Goal: Task Accomplishment & Management: Use online tool/utility

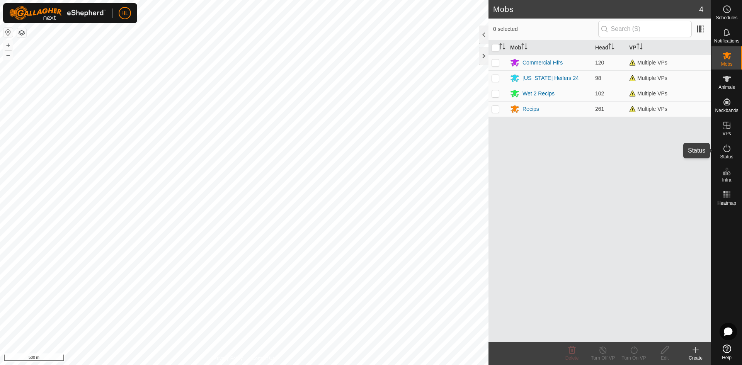
click at [723, 147] on icon at bounding box center [727, 148] width 9 height 9
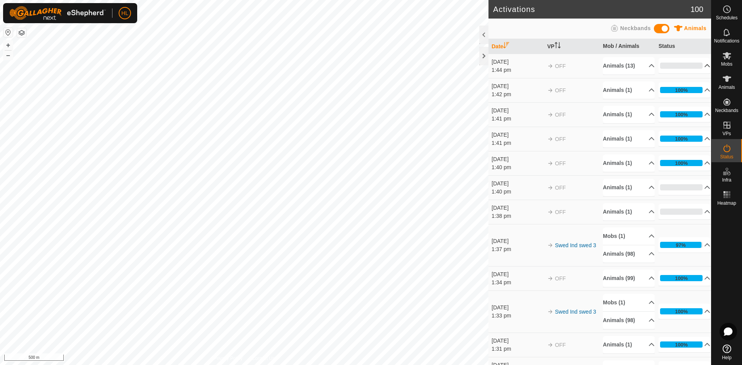
click at [669, 62] on p-accordion-header "0%" at bounding box center [685, 65] width 52 height 15
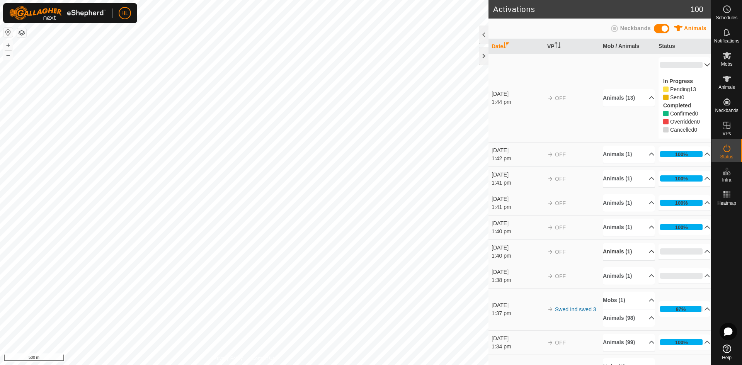
click at [628, 250] on p-accordion-header "Animals (1)" at bounding box center [629, 251] width 52 height 17
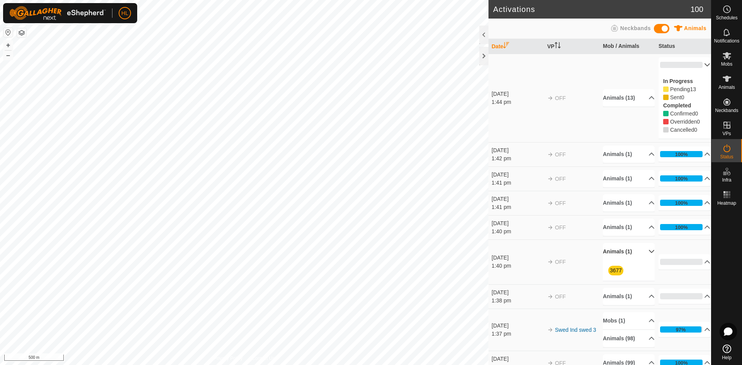
click at [628, 250] on p-accordion-header "Animals (1)" at bounding box center [629, 251] width 52 height 17
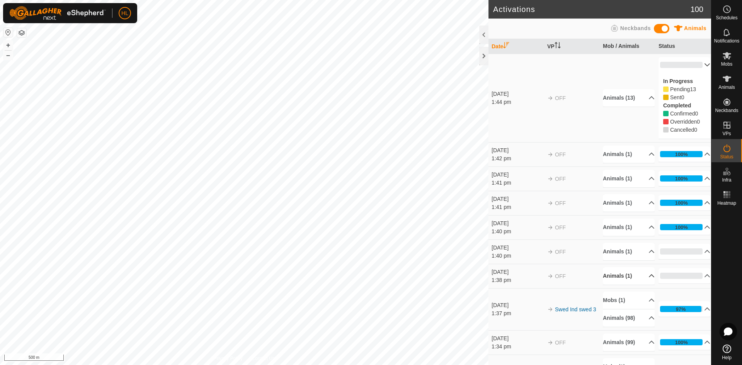
click at [631, 270] on p-accordion-header "Animals (1)" at bounding box center [629, 276] width 52 height 17
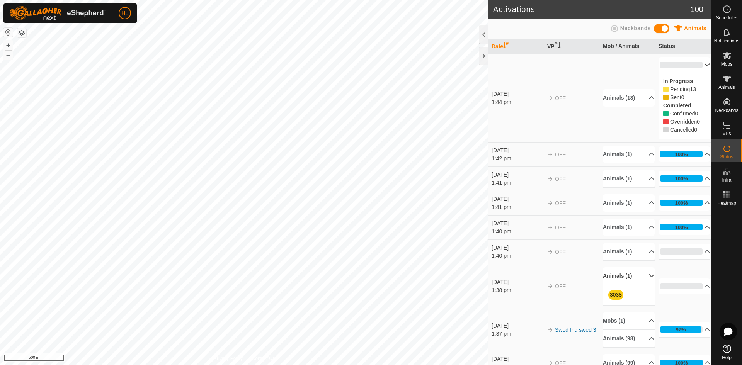
click at [86, 12] on img at bounding box center [57, 13] width 97 height 14
click at [124, 11] on span "HL" at bounding box center [124, 13] width 7 height 8
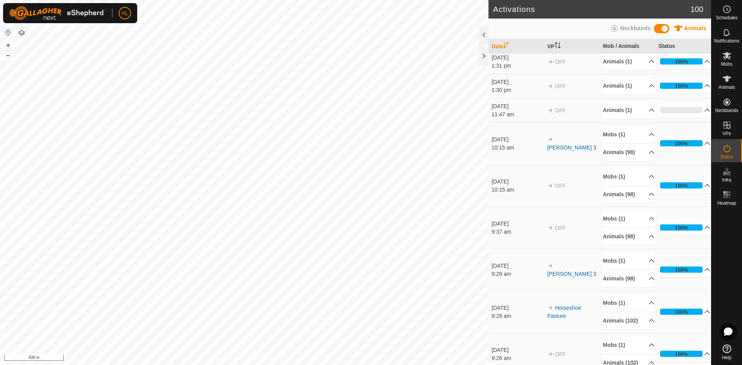
scroll to position [387, 0]
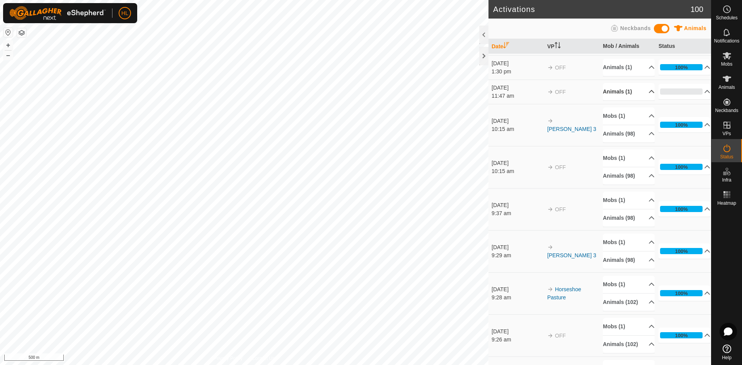
click at [632, 89] on p-accordion-header "Animals (1)" at bounding box center [629, 91] width 52 height 17
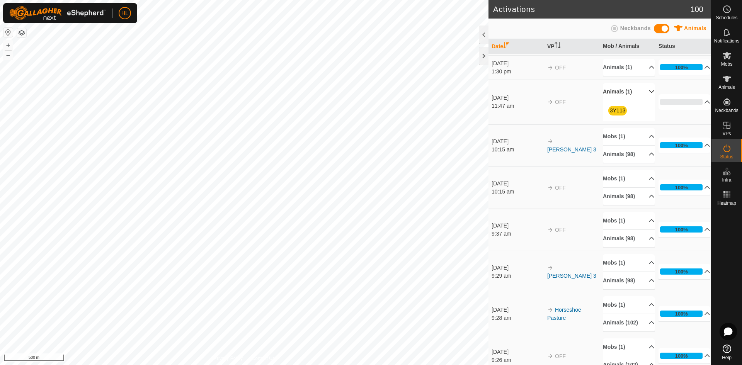
click at [632, 89] on p-accordion-header "Animals (1)" at bounding box center [629, 91] width 52 height 17
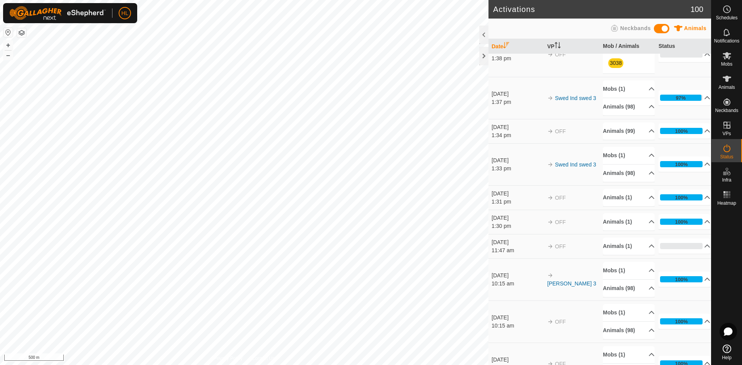
scroll to position [77, 0]
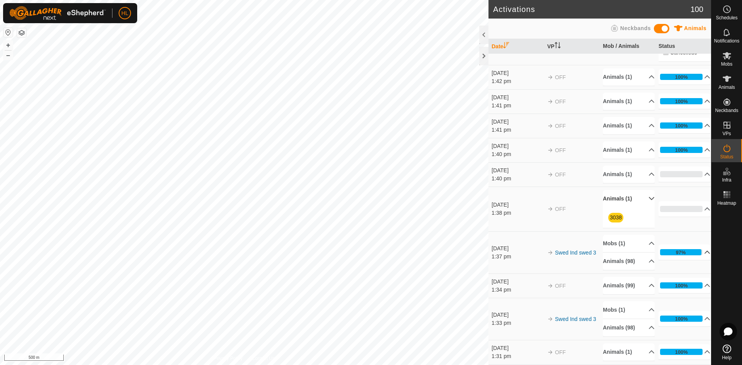
click at [689, 257] on p-accordion-header "97%" at bounding box center [685, 252] width 52 height 15
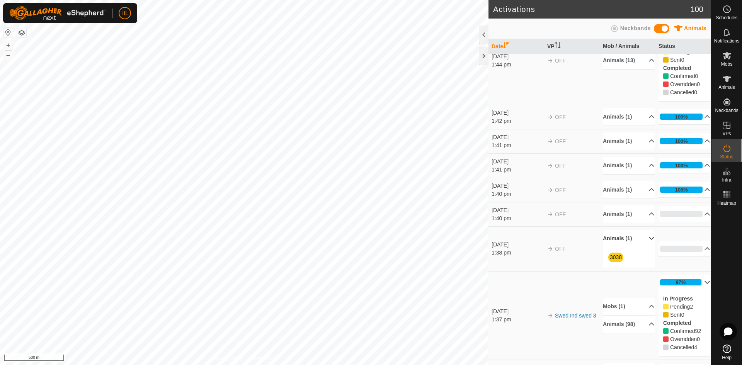
scroll to position [0, 0]
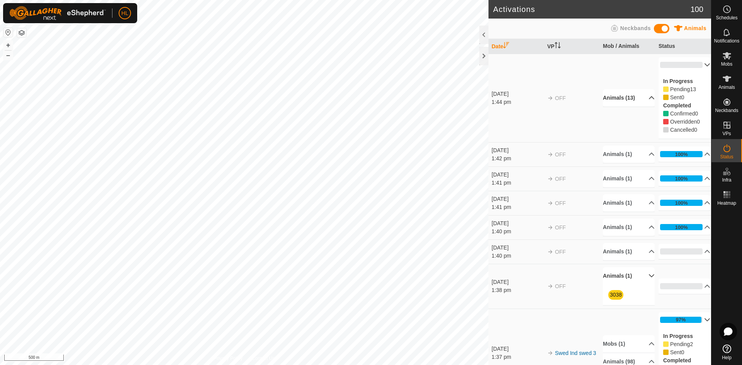
click at [641, 98] on p-accordion-header "Animals (13)" at bounding box center [629, 97] width 52 height 17
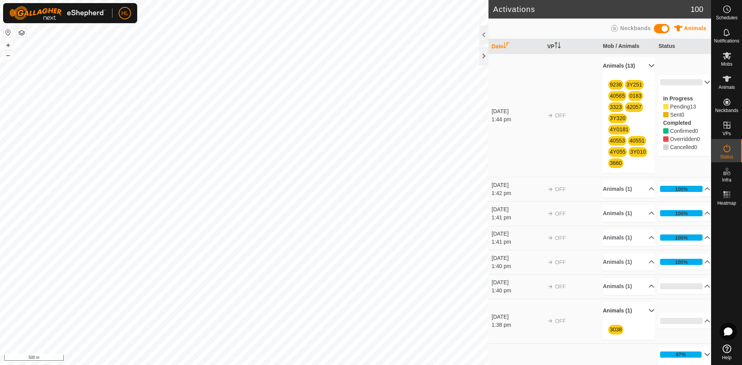
click at [684, 78] on p-accordion-header "0%" at bounding box center [685, 82] width 52 height 15
click at [638, 66] on p-accordion-header "Animals (13)" at bounding box center [629, 65] width 52 height 17
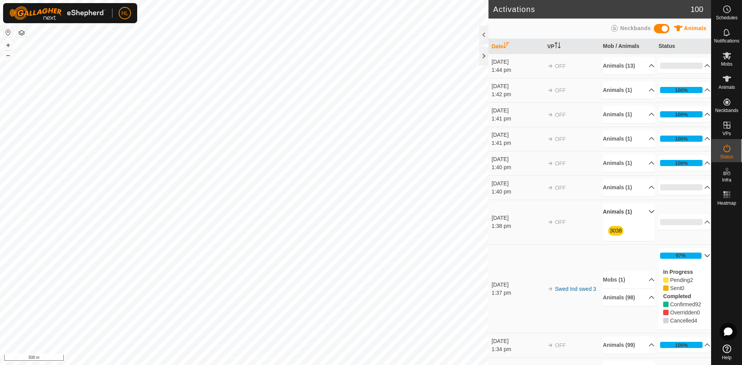
drag, startPoint x: 627, startPoint y: 201, endPoint x: 635, endPoint y: 209, distance: 10.7
click at [632, 205] on td "Animals (1) 3038" at bounding box center [628, 222] width 56 height 45
click at [635, 209] on p-accordion-header "Animals (1)" at bounding box center [629, 211] width 52 height 17
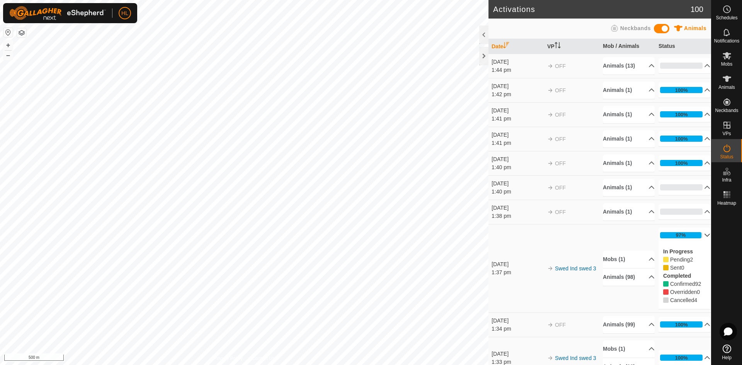
click at [680, 232] on p-accordion-header "97%" at bounding box center [685, 235] width 52 height 15
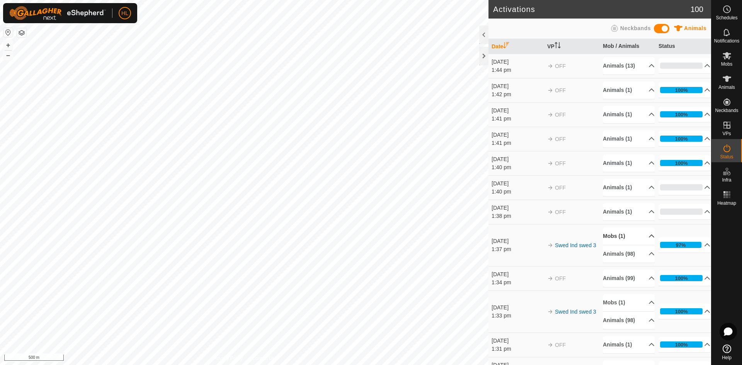
click at [605, 240] on p-accordion-header "Mobs (1)" at bounding box center [629, 236] width 52 height 17
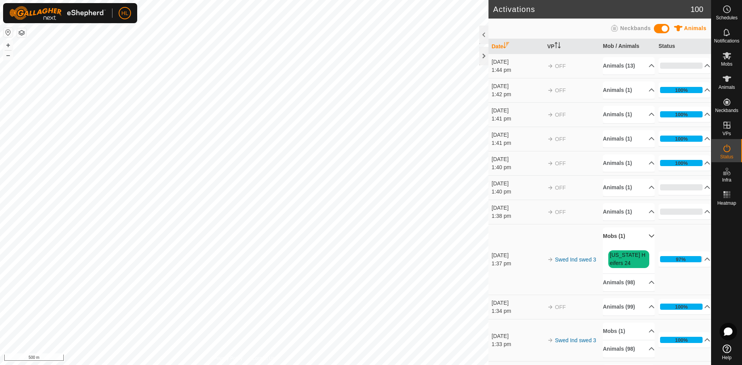
click at [605, 240] on p-accordion-header "Mobs (1)" at bounding box center [629, 236] width 52 height 17
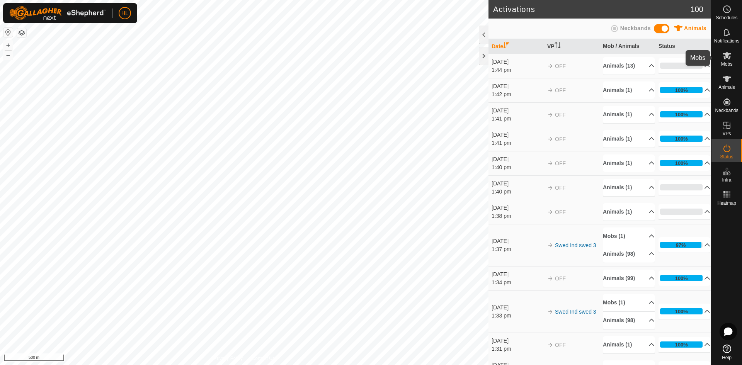
click at [719, 59] on div "Mobs" at bounding box center [727, 57] width 31 height 23
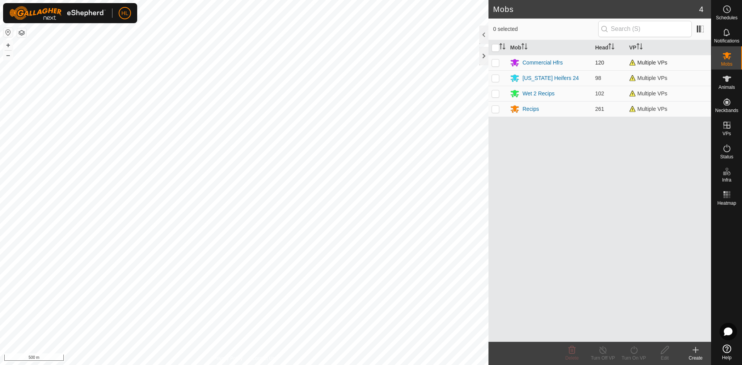
click at [655, 59] on td "Multiple VPs" at bounding box center [668, 62] width 85 height 15
click at [650, 65] on span "Multiple VPs" at bounding box center [648, 63] width 38 height 6
click at [647, 84] on td "Multiple VPs" at bounding box center [668, 77] width 85 height 15
click at [643, 101] on td "Multiple VPs" at bounding box center [668, 108] width 85 height 15
click at [641, 119] on div "Mob Head VP Commercial Hfrs 120 Multiple VPs Wyoming Heifers 24 98 Multiple VPs…" at bounding box center [600, 191] width 223 height 302
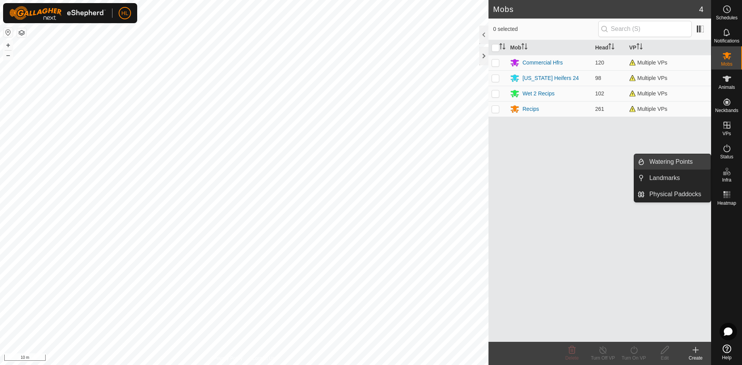
click at [682, 159] on link "Watering Points" at bounding box center [678, 161] width 66 height 15
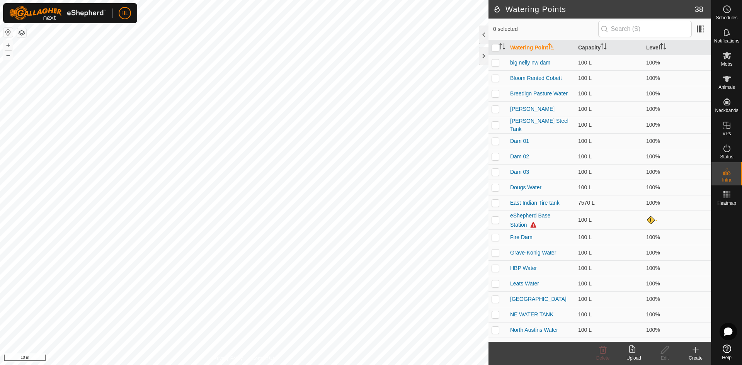
click at [695, 349] on icon at bounding box center [695, 350] width 9 height 9
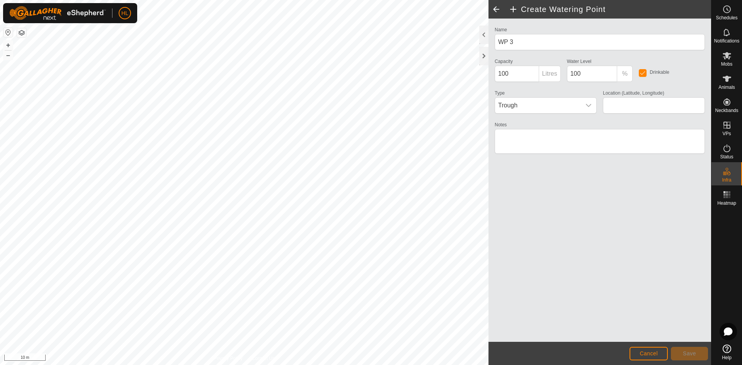
type input "43.630969, -99.914653"
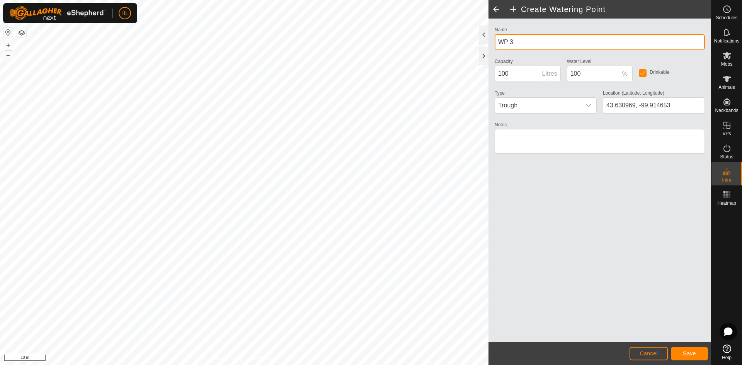
drag, startPoint x: 582, startPoint y: 44, endPoint x: 503, endPoint y: 44, distance: 79.3
click at [503, 44] on input "WP 3" at bounding box center [600, 42] width 210 height 16
type input "W"
type input "Horseshow water"
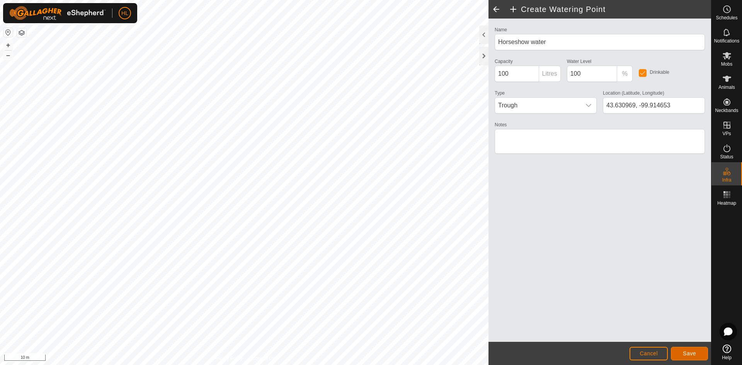
click at [685, 351] on span "Save" at bounding box center [689, 354] width 13 height 6
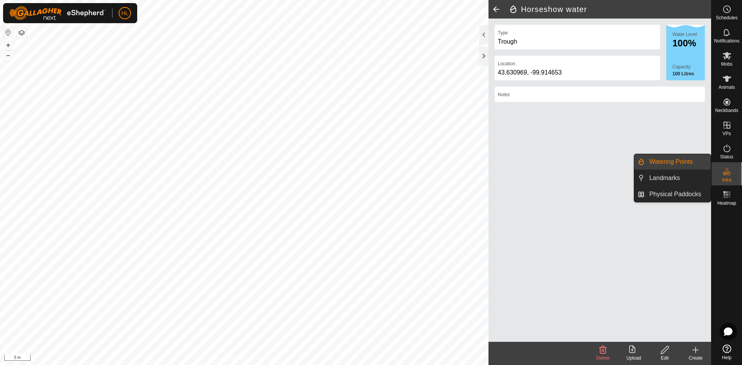
click at [689, 165] on link "Watering Points" at bounding box center [678, 161] width 66 height 15
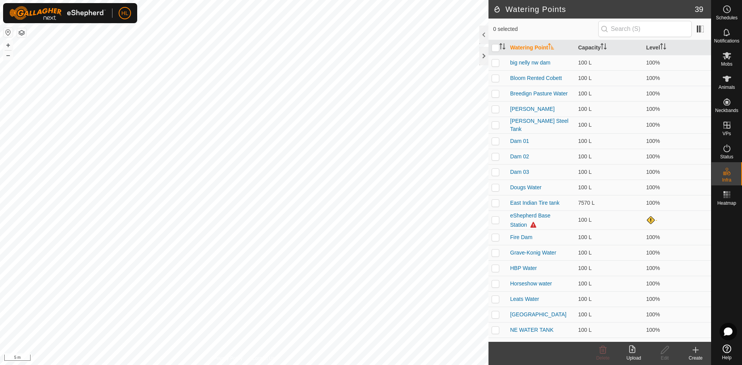
click at [701, 355] on div "Create" at bounding box center [695, 358] width 31 height 7
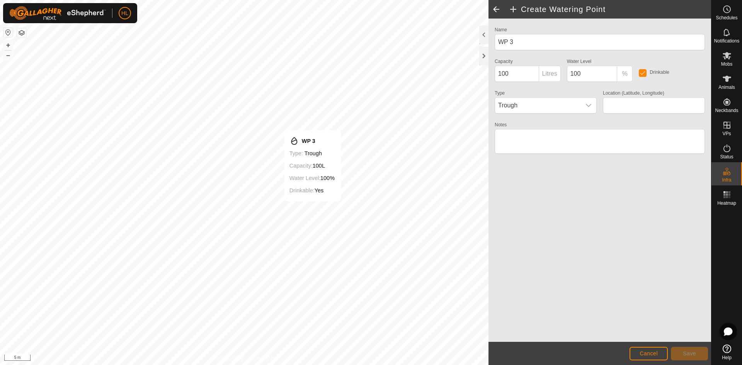
type input "43.630977, -99.917544"
click at [678, 349] on button "Save" at bounding box center [689, 354] width 37 height 14
